Goal: Check status: Check status

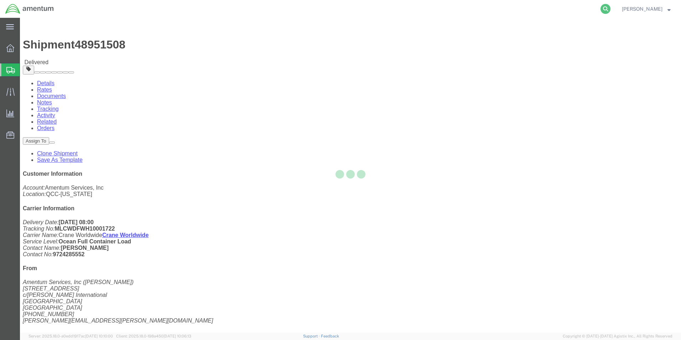
click at [606, 6] on icon at bounding box center [606, 9] width 10 height 10
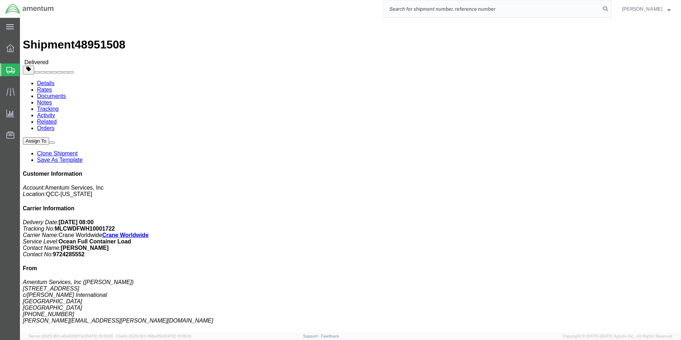
click at [446, 11] on input "search" at bounding box center [492, 8] width 217 height 17
paste input "392835143571"
type input "392835143571"
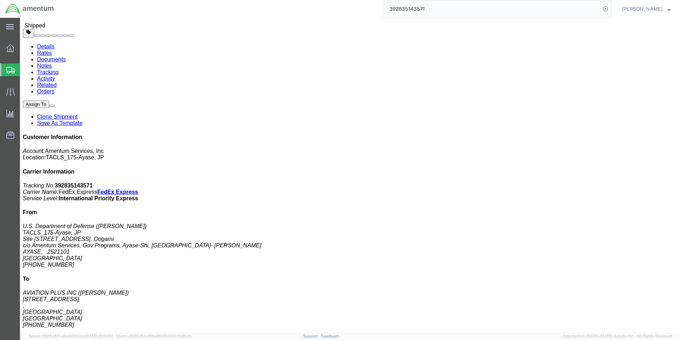
scroll to position [71, 0]
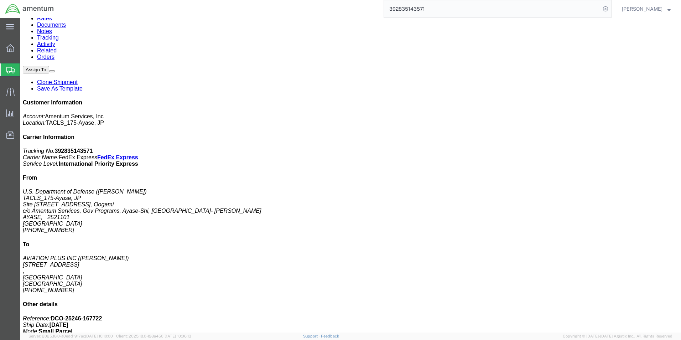
click p "Total value: 1970.00 USD"
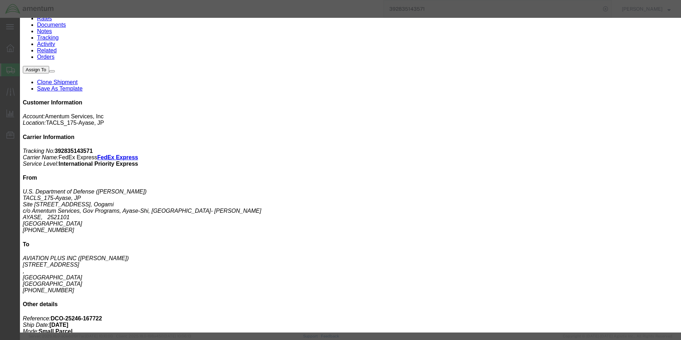
click icon "button"
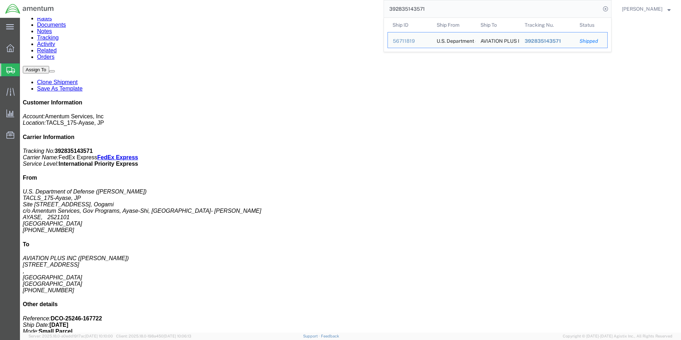
drag, startPoint x: 432, startPoint y: 10, endPoint x: 339, endPoint y: 6, distance: 92.7
click at [339, 6] on div "392835143571 Ship ID Ship From Ship To Tracking Nu. Status Ship ID 56711819 Shi…" at bounding box center [335, 9] width 553 height 18
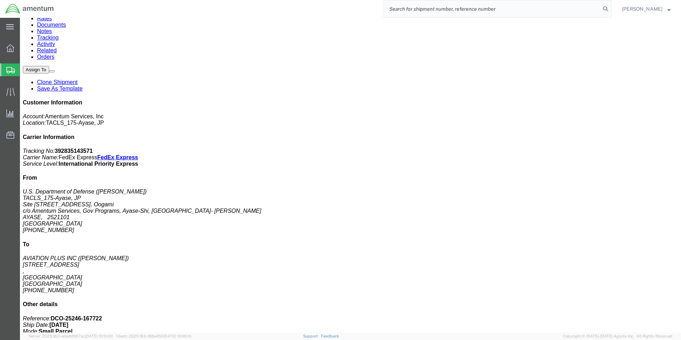
paste input "392836886330"
type input "392836886330"
click h3 "INDICATOR,WX-1000 STORMSCOPE CRT DISPLAY"
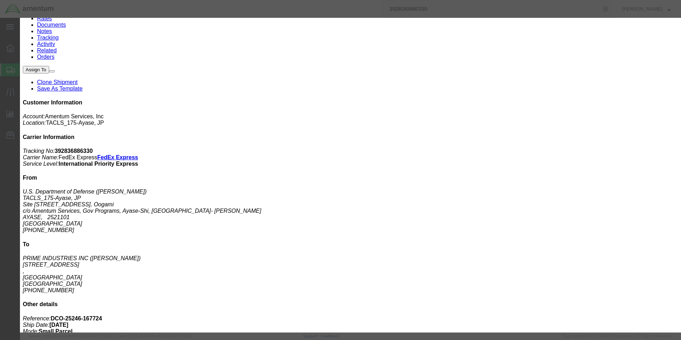
click icon "button"
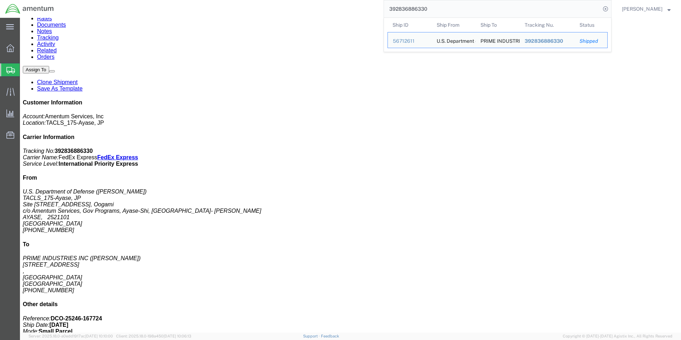
drag, startPoint x: 444, startPoint y: 7, endPoint x: 358, endPoint y: 3, distance: 86.3
click at [358, 3] on div "392836886330 Ship ID Ship From Ship To Tracking Nu. Status Ship ID 56712611 Shi…" at bounding box center [335, 9] width 553 height 18
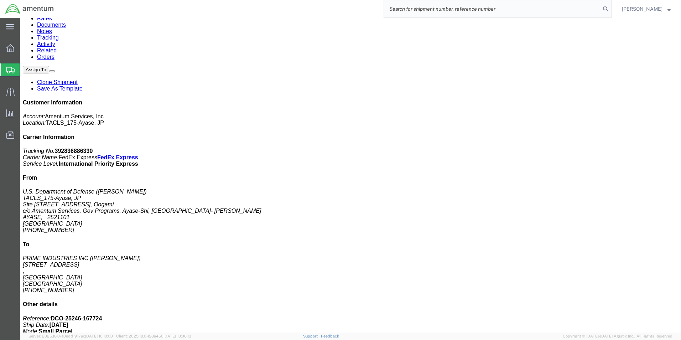
paste input "392837285698"
type input "392837285698"
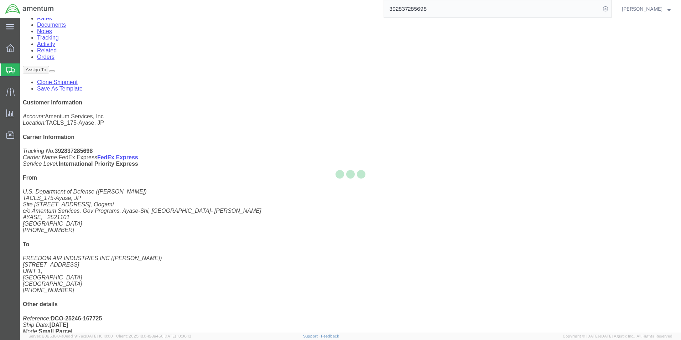
click at [119, 225] on div at bounding box center [351, 175] width 662 height 315
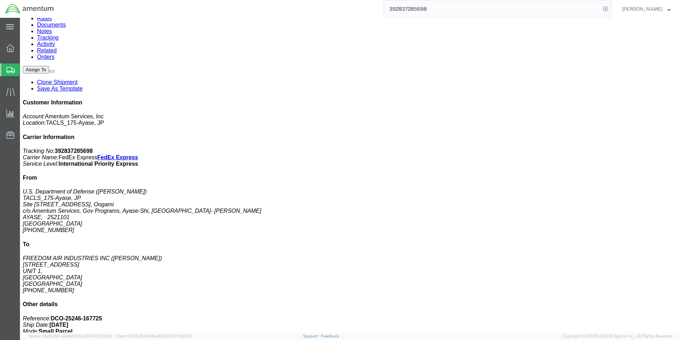
click div "FUEL FLOW TRANSMITTER Pieces: 1.00 Each Total value: 14500.00 USD SKU: 9914413-…"
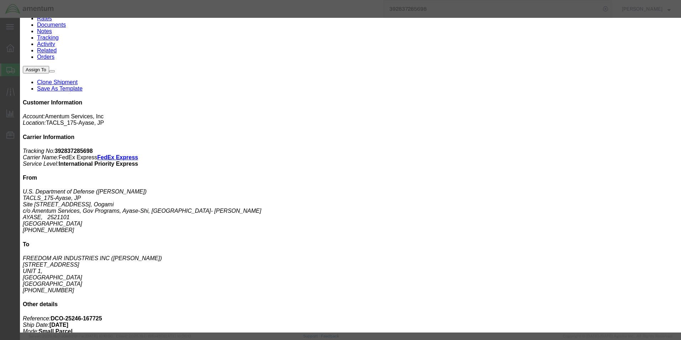
click icon "button"
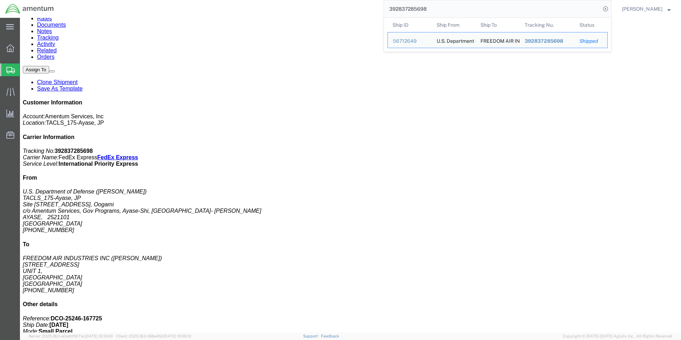
drag, startPoint x: 438, startPoint y: 8, endPoint x: 376, endPoint y: 7, distance: 61.7
click at [376, 7] on div "392837285698 Ship ID Ship From Ship To Tracking Nu. Status Ship ID 56712649 Shi…" at bounding box center [335, 9] width 553 height 18
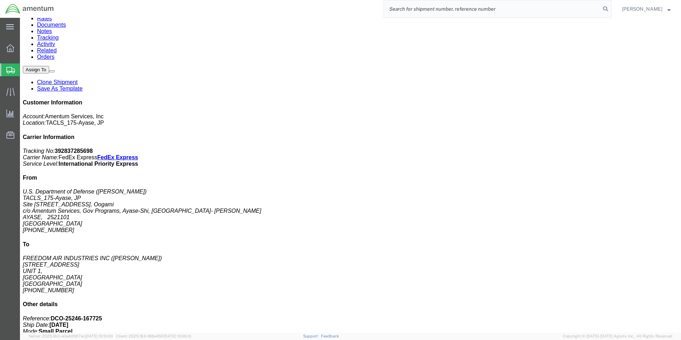
paste input "392877568620"
type input "392877568620"
click div "COMPENSATOR Pieces: 1.00 Each Total value: 2875.00 USD SKU: 9912019-4 Class: 25…"
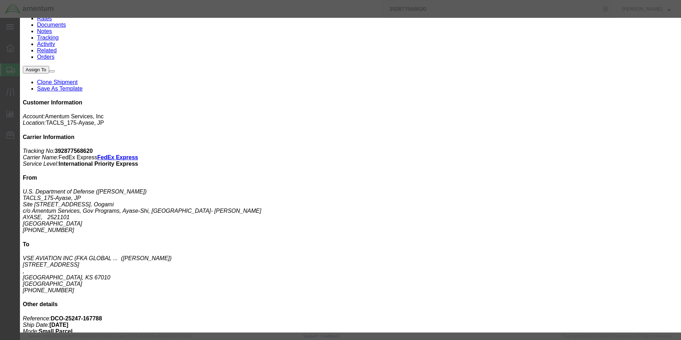
click icon "button"
